Goal: Task Accomplishment & Management: Use online tool/utility

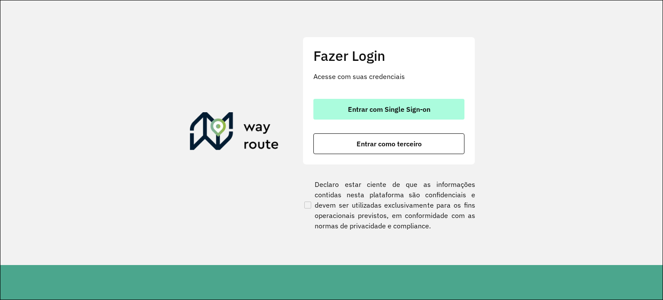
click at [422, 100] on button "Entrar com Single Sign-on" at bounding box center [389, 109] width 151 height 21
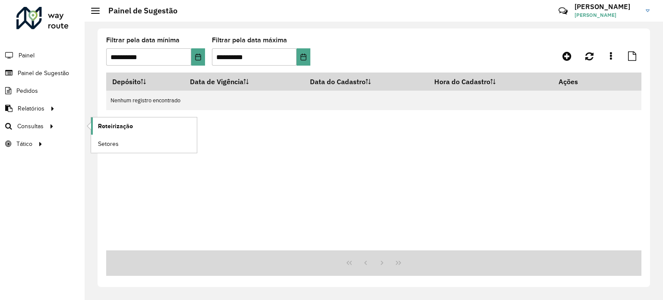
click at [114, 126] on span "Roteirização" at bounding box center [115, 126] width 35 height 9
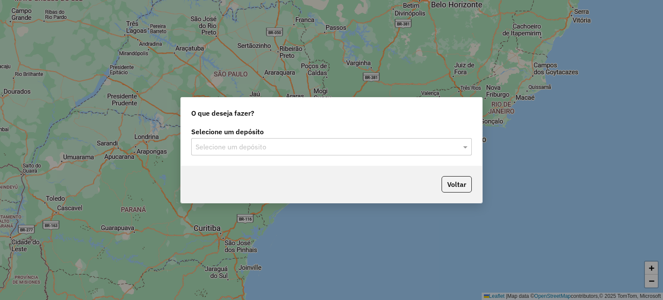
click at [215, 144] on input "text" at bounding box center [323, 147] width 255 height 10
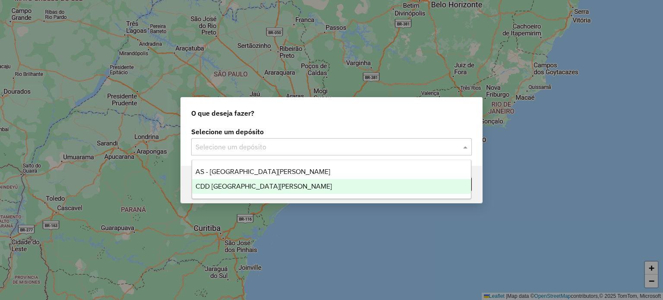
drag, startPoint x: 225, startPoint y: 179, endPoint x: 235, endPoint y: 181, distance: 10.6
click at [225, 179] on div "CDD [GEOGRAPHIC_DATA][PERSON_NAME]" at bounding box center [331, 186] width 279 height 15
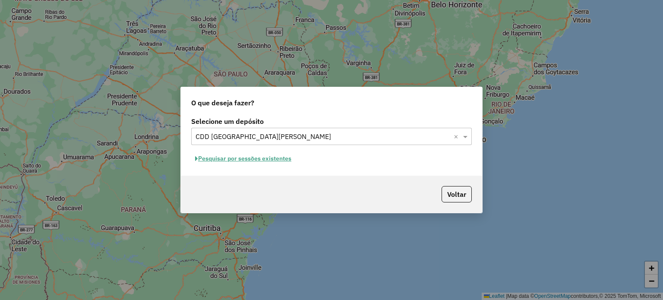
click at [257, 162] on button "Pesquisar por sessões existentes" at bounding box center [243, 158] width 104 height 13
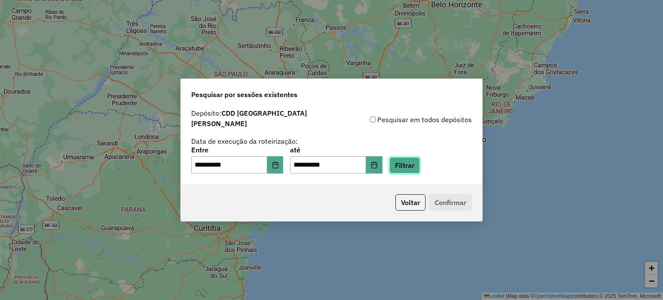
click at [412, 166] on button "Filtrar" at bounding box center [405, 165] width 31 height 16
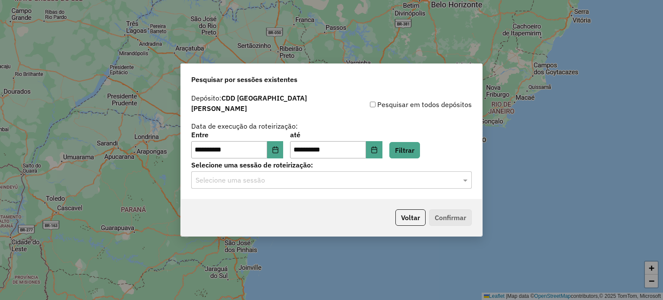
click at [323, 176] on input "text" at bounding box center [323, 180] width 255 height 10
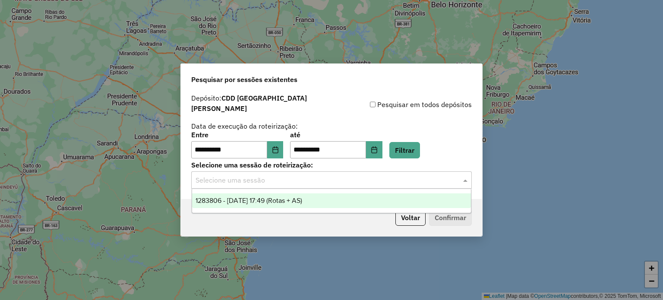
click at [320, 195] on div "1283806 - [DATE] 17:49 (Rotas + AS)" at bounding box center [331, 201] width 279 height 15
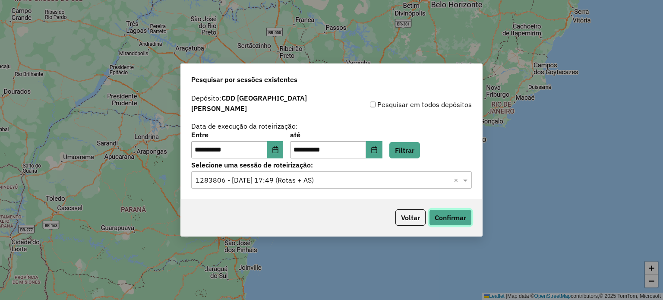
click at [441, 212] on button "Confirmar" at bounding box center [450, 217] width 43 height 16
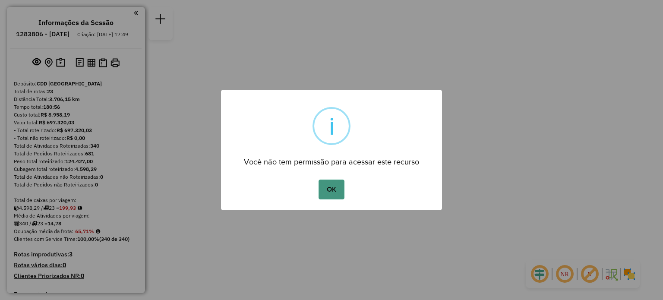
click at [337, 194] on button "OK" at bounding box center [331, 190] width 25 height 20
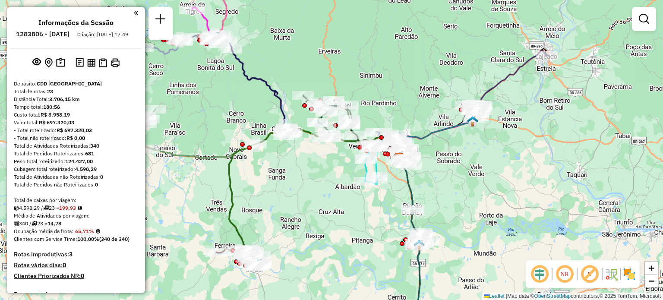
drag, startPoint x: 225, startPoint y: 181, endPoint x: 279, endPoint y: 186, distance: 53.3
click at [279, 186] on div "Janela de atendimento Grade de atendimento Capacidade Transportadoras Veículos …" at bounding box center [331, 150] width 663 height 300
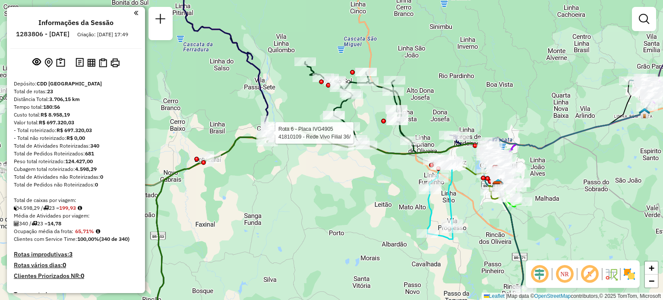
select select "**********"
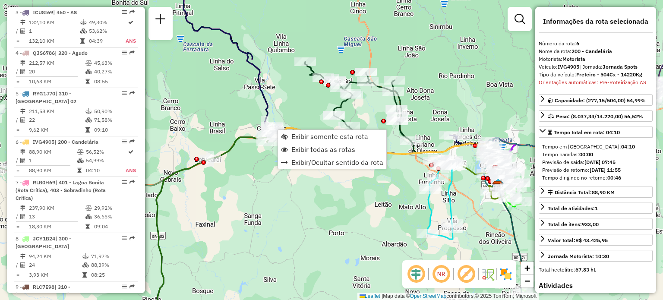
scroll to position [580, 0]
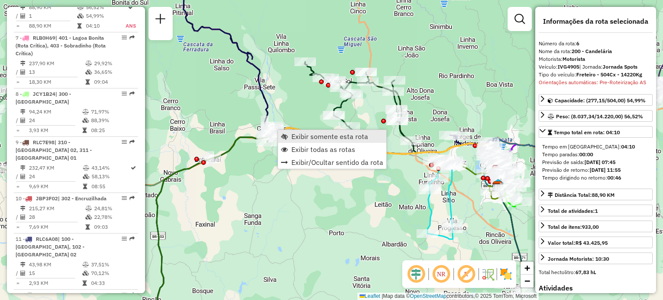
click at [308, 137] on span "Exibir somente esta rota" at bounding box center [330, 136] width 77 height 7
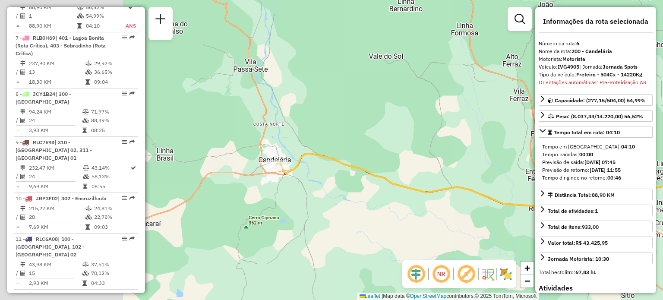
drag, startPoint x: 261, startPoint y: 77, endPoint x: 466, endPoint y: 153, distance: 218.4
click at [465, 153] on div "Janela de atendimento Grade de atendimento Capacidade Transportadoras Veículos …" at bounding box center [331, 150] width 663 height 300
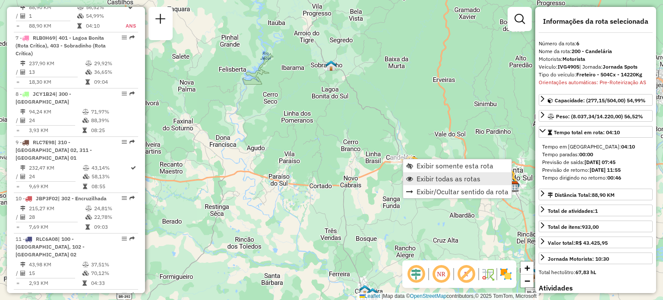
click at [422, 175] on span "Exibir todas as rotas" at bounding box center [449, 178] width 64 height 7
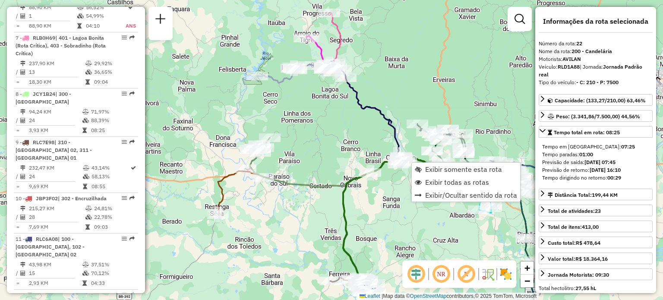
scroll to position [1177, 0]
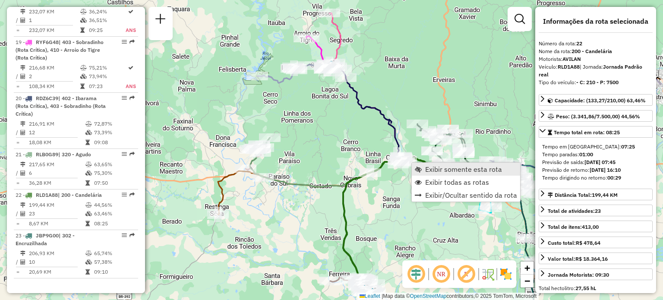
click at [426, 166] on span "Exibir somente esta rota" at bounding box center [463, 169] width 77 height 7
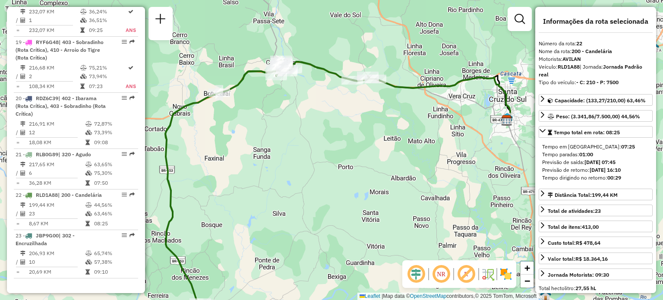
drag, startPoint x: 374, startPoint y: 138, endPoint x: 389, endPoint y: 188, distance: 52.2
click at [386, 190] on div "Janela de atendimento Grade de atendimento Capacidade Transportadoras Veículos …" at bounding box center [331, 150] width 663 height 300
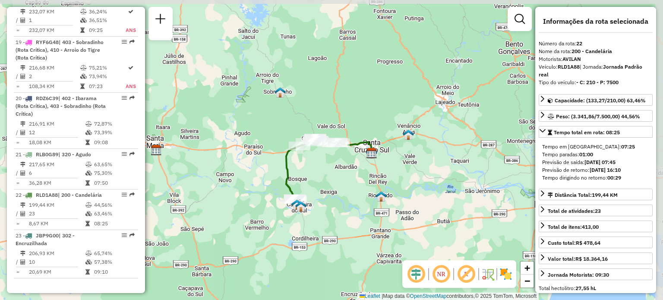
drag, startPoint x: 365, startPoint y: 45, endPoint x: 314, endPoint y: 108, distance: 81.4
click at [314, 108] on div "Janela de atendimento Grade de atendimento Capacidade Transportadoras Veículos …" at bounding box center [331, 150] width 663 height 300
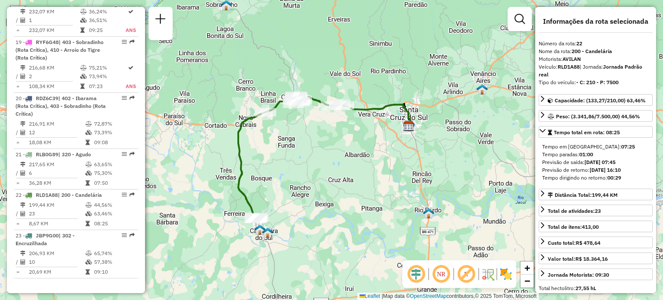
drag, startPoint x: 337, startPoint y: 76, endPoint x: 322, endPoint y: 55, distance: 26.0
click at [322, 55] on div "Janela de atendimento Grade de atendimento Capacidade Transportadoras Veículos …" at bounding box center [331, 150] width 663 height 300
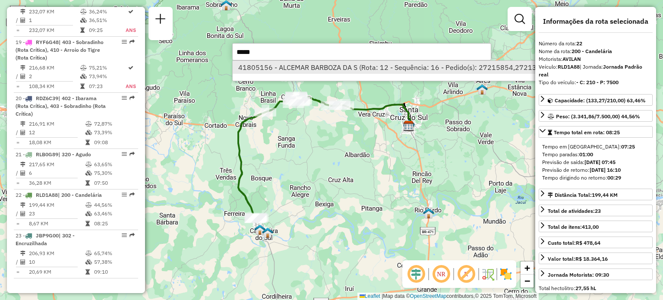
type input "*****"
click at [335, 69] on li "41805156 - ALCEMAR BARBOZA DA S (Rota: 12 - Sequência: 16 - Pedido(s): 27215854…" at bounding box center [432, 67] width 398 height 13
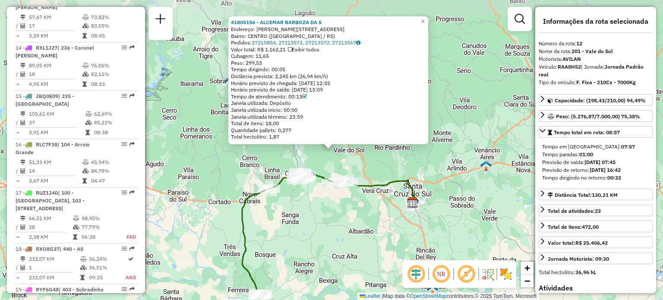
scroll to position [862, 0]
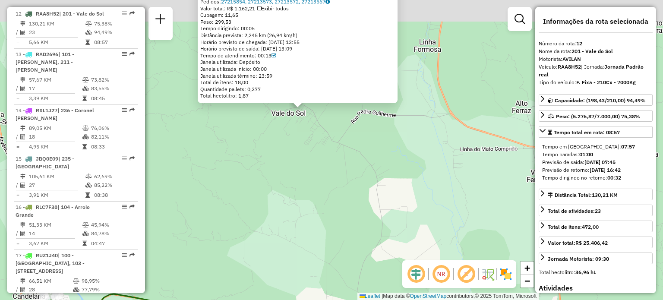
drag, startPoint x: 323, startPoint y: 76, endPoint x: 325, endPoint y: 141, distance: 64.8
click at [325, 141] on div "41805156 - ALCEMAR BARBOZA DA S Endereço: R ARNO ULLMANN 156 156 Bairro: CENTRO…" at bounding box center [331, 150] width 663 height 300
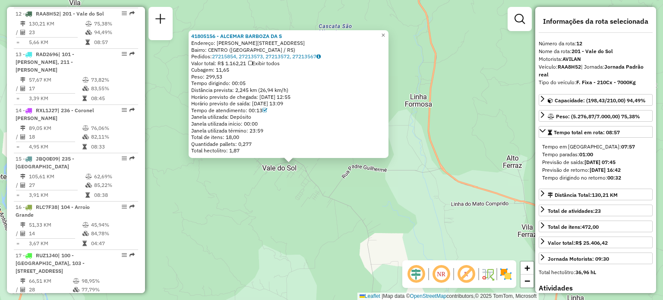
drag, startPoint x: 317, startPoint y: 127, endPoint x: 308, endPoint y: 178, distance: 52.2
click at [308, 178] on div "41805156 - ALCEMAR BARBOZA DA S Endereço: R ARNO ULLMANN 156 156 Bairro: CENTRO…" at bounding box center [331, 150] width 663 height 300
click at [325, 170] on div "41805156 - ALCEMAR BARBOZA DA S Endereço: R ARNO ULLMANN 156 156 Bairro: CENTRO…" at bounding box center [331, 150] width 663 height 300
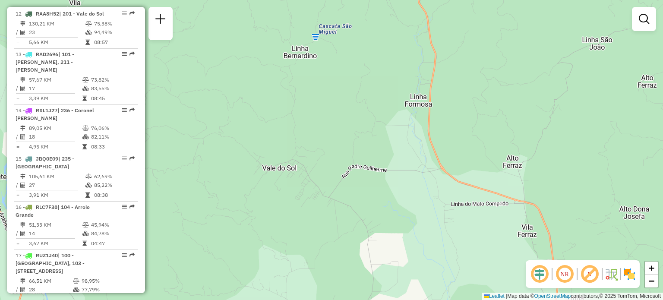
click at [287, 165] on div "Janela de atendimento Grade de atendimento Capacidade Transportadoras Veículos …" at bounding box center [331, 150] width 663 height 300
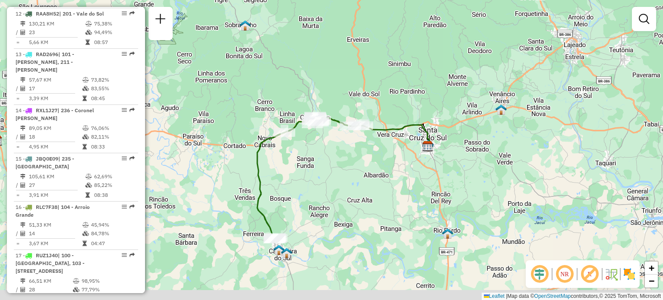
drag, startPoint x: 350, startPoint y: 232, endPoint x: 340, endPoint y: 189, distance: 43.5
click at [341, 190] on div "Janela de atendimento Grade de atendimento Capacidade Transportadoras Veículos …" at bounding box center [331, 150] width 663 height 300
